Goal: Task Accomplishment & Management: Use online tool/utility

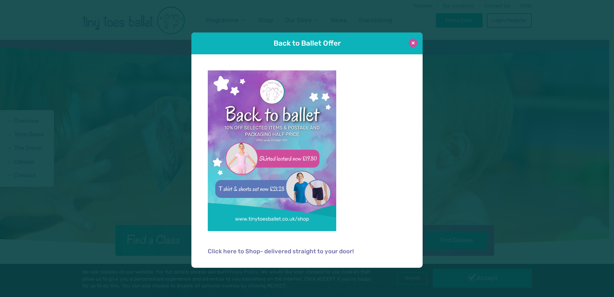
click at [413, 42] on button at bounding box center [413, 43] width 9 height 9
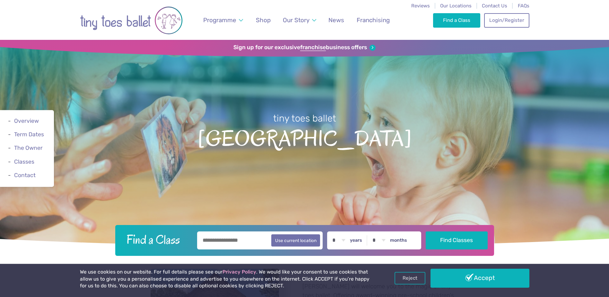
click at [254, 242] on input "text" at bounding box center [260, 240] width 126 height 18
type input "*******"
click at [348, 238] on select "* * * * * * * * * * ** ** **" at bounding box center [339, 240] width 20 height 18
select select "*"
click at [334, 231] on select "* * * * * * * * * * ** ** **" at bounding box center [339, 240] width 20 height 18
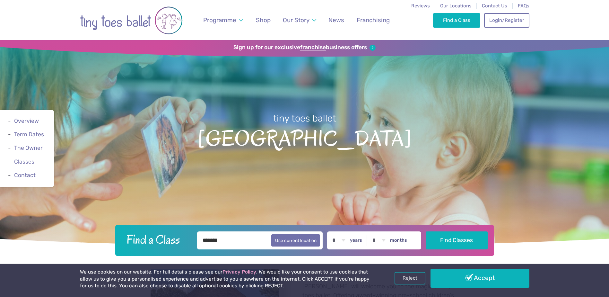
click at [389, 238] on select "* * * * * * * * * * ** **" at bounding box center [379, 240] width 20 height 18
select select "*"
click at [374, 231] on select "* * * * * * * * * * ** **" at bounding box center [379, 240] width 20 height 18
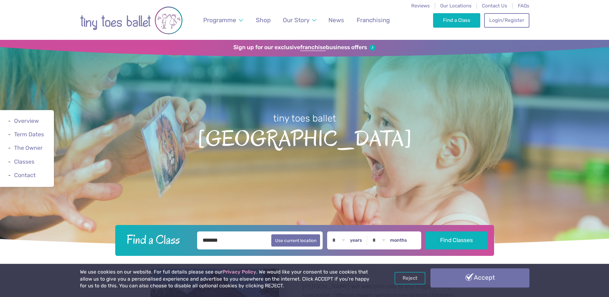
click at [465, 278] on link "Accept" at bounding box center [480, 277] width 99 height 19
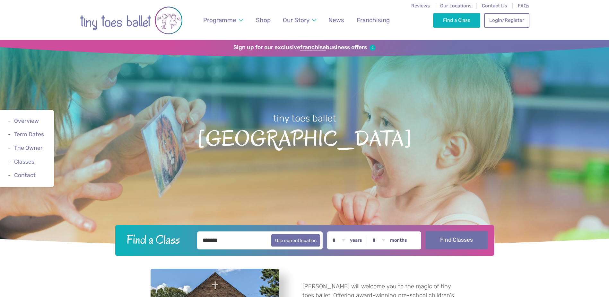
click at [456, 244] on button "Find Classes" at bounding box center [457, 240] width 62 height 18
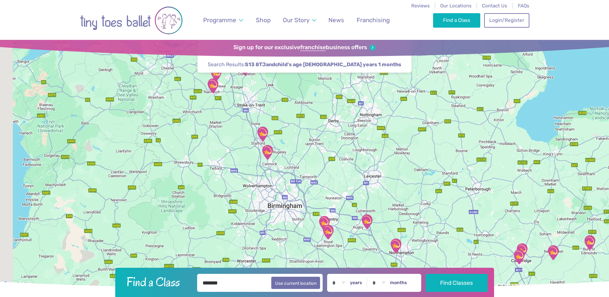
drag, startPoint x: 220, startPoint y: 118, endPoint x: 287, endPoint y: 183, distance: 93.3
click at [289, 183] on div at bounding box center [304, 164] width 609 height 248
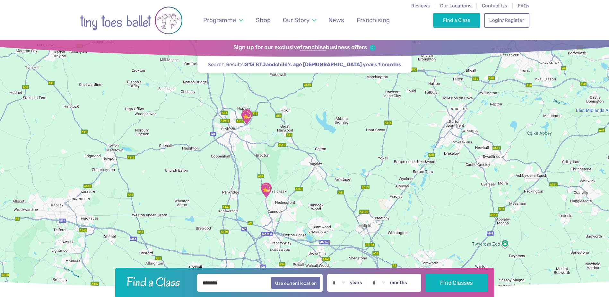
drag, startPoint x: 282, startPoint y: 164, endPoint x: 337, endPoint y: 160, distance: 55.1
click at [337, 161] on div at bounding box center [304, 164] width 609 height 248
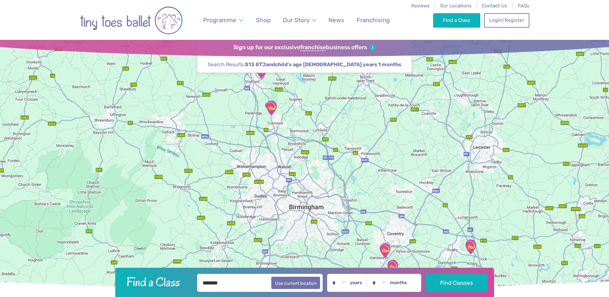
drag, startPoint x: 362, startPoint y: 186, endPoint x: 356, endPoint y: 113, distance: 73.1
click at [356, 113] on div at bounding box center [304, 164] width 609 height 248
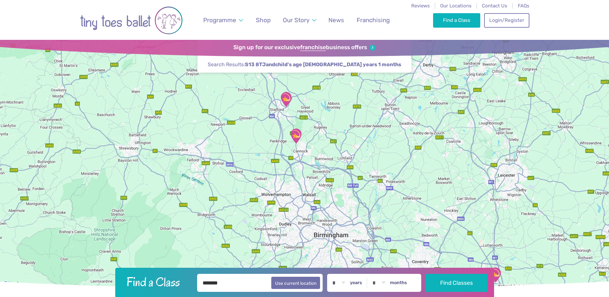
drag, startPoint x: 371, startPoint y: 168, endPoint x: 437, endPoint y: 313, distance: 159.4
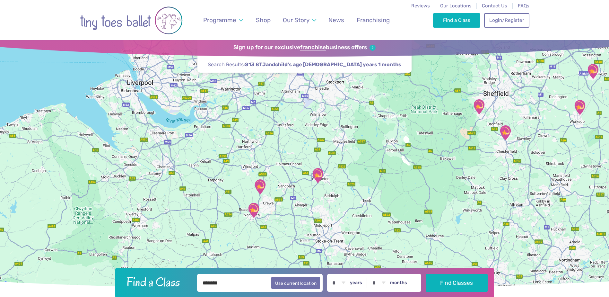
drag, startPoint x: 376, startPoint y: 214, endPoint x: 462, endPoint y: 213, distance: 86.7
click at [355, 267] on div at bounding box center [304, 164] width 609 height 248
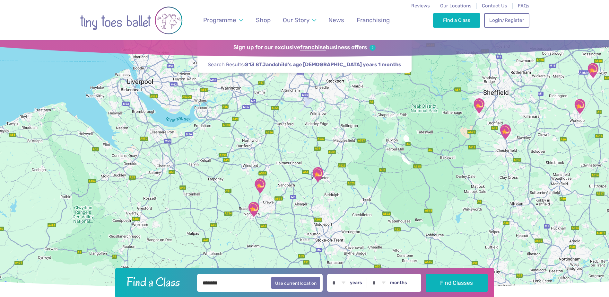
drag, startPoint x: 467, startPoint y: 209, endPoint x: 334, endPoint y: 225, distance: 134.5
click at [334, 226] on div at bounding box center [304, 164] width 609 height 248
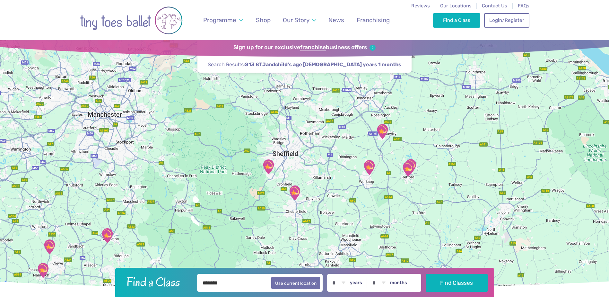
drag, startPoint x: 367, startPoint y: 181, endPoint x: 352, endPoint y: 199, distance: 23.2
click at [372, 221] on div at bounding box center [304, 164] width 609 height 248
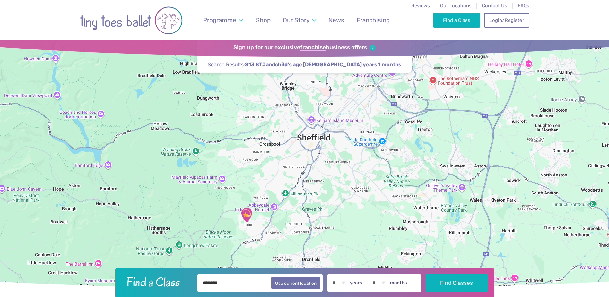
drag, startPoint x: 304, startPoint y: 181, endPoint x: 324, endPoint y: 173, distance: 21.3
click at [325, 171] on div at bounding box center [304, 164] width 609 height 248
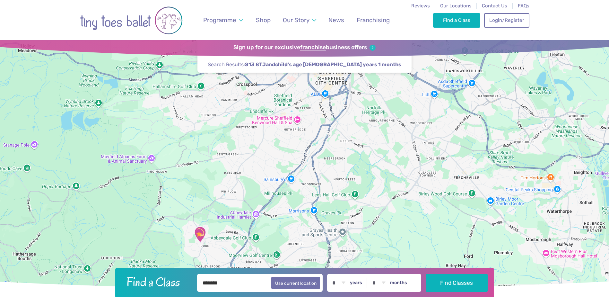
drag, startPoint x: 296, startPoint y: 206, endPoint x: 306, endPoint y: 204, distance: 10.5
click at [306, 204] on div at bounding box center [304, 164] width 609 height 248
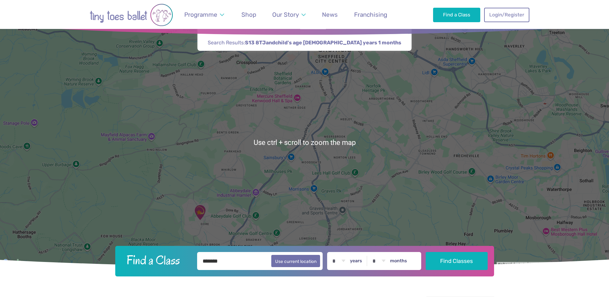
scroll to position [32, 0]
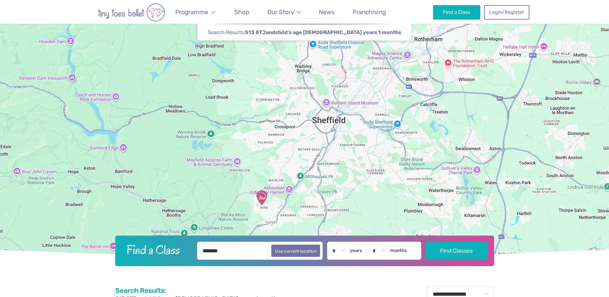
drag, startPoint x: 336, startPoint y: 167, endPoint x: 329, endPoint y: 186, distance: 20.3
click at [329, 186] on div at bounding box center [304, 132] width 609 height 248
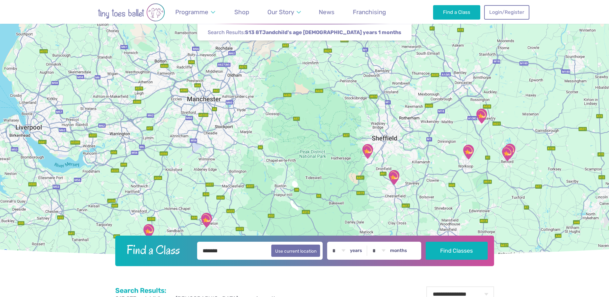
drag, startPoint x: 424, startPoint y: 150, endPoint x: 403, endPoint y: 141, distance: 23.4
click at [403, 141] on div at bounding box center [304, 132] width 609 height 248
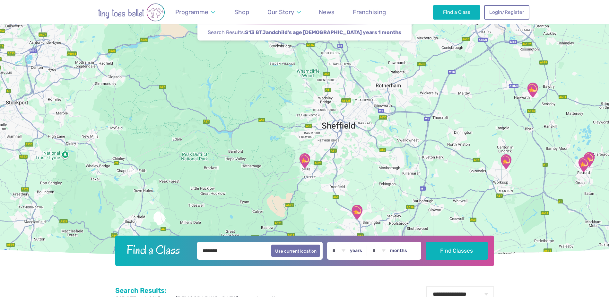
drag, startPoint x: 433, startPoint y: 140, endPoint x: 425, endPoint y: 138, distance: 8.2
click at [425, 138] on div at bounding box center [304, 132] width 609 height 248
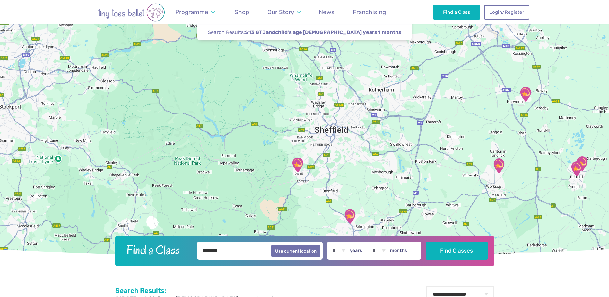
drag, startPoint x: 391, startPoint y: 164, endPoint x: 384, endPoint y: 176, distance: 13.2
click at [384, 176] on div at bounding box center [304, 132] width 609 height 248
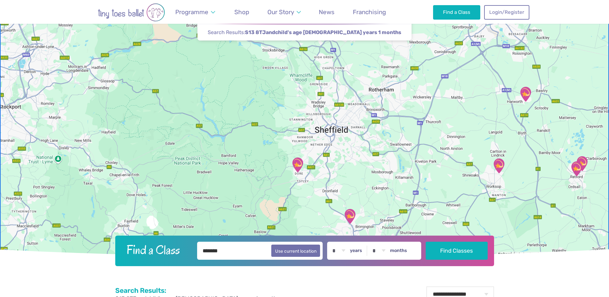
click at [350, 216] on img "Whittington Moor Methodist Church" at bounding box center [350, 216] width 16 height 16
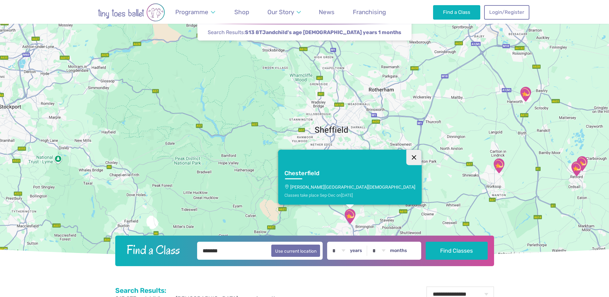
click at [406, 156] on button "Close" at bounding box center [413, 156] width 15 height 15
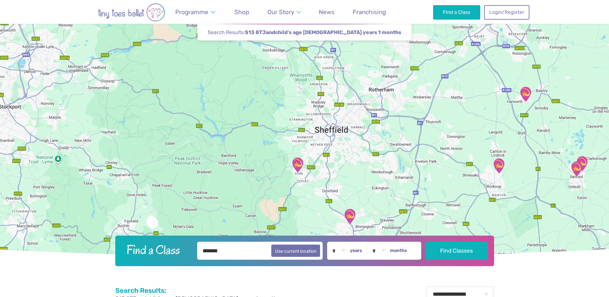
click at [297, 163] on img "Christ Church Dore Community Centre," at bounding box center [298, 165] width 16 height 16
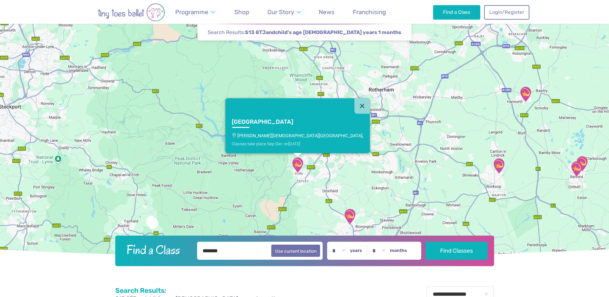
click at [296, 133] on p "[PERSON_NAME][DEMOGRAPHIC_DATA][GEOGRAPHIC_DATA]," at bounding box center [298, 135] width 132 height 5
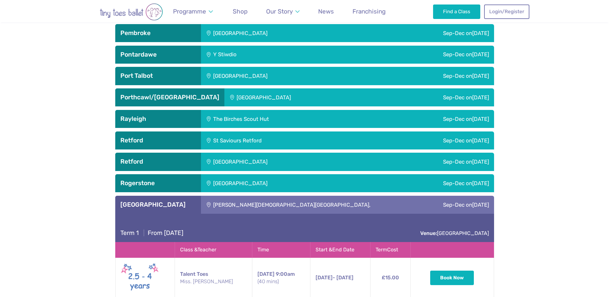
scroll to position [1653, 0]
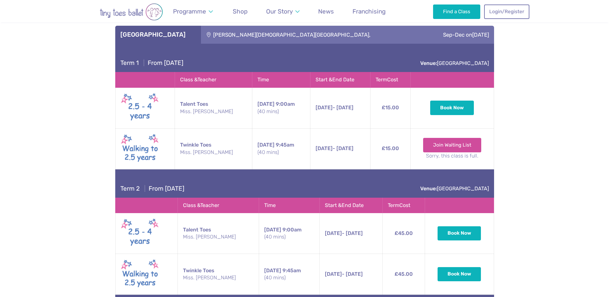
click at [321, 109] on span "[DATE]" at bounding box center [324, 107] width 17 height 6
